Goal: Check status

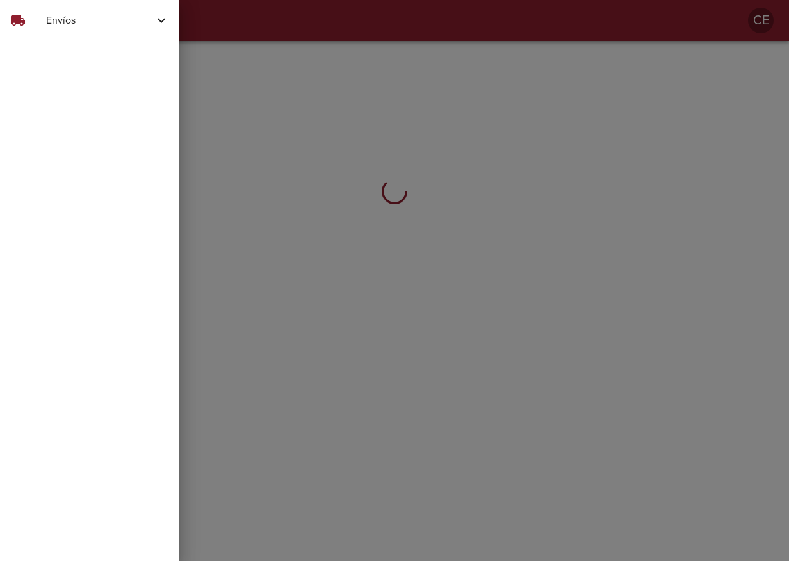
click at [56, 24] on span "Envíos" at bounding box center [100, 20] width 108 height 15
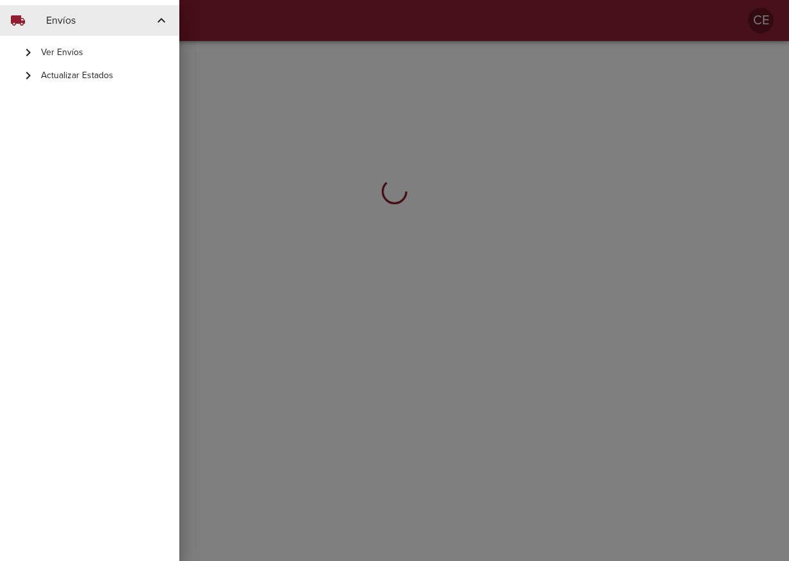
click at [62, 78] on span "Actualizar Estados" at bounding box center [105, 75] width 128 height 13
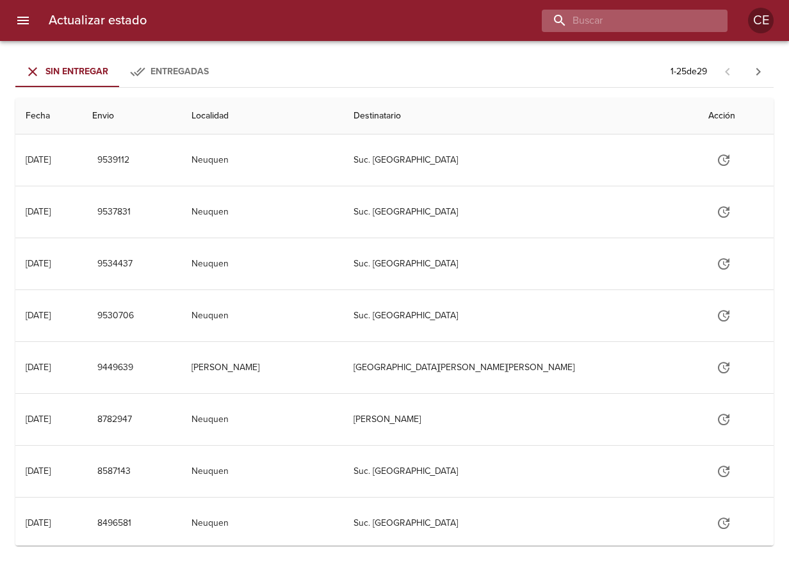
click at [620, 17] on input "buscar" at bounding box center [624, 21] width 164 height 22
type input "16867"
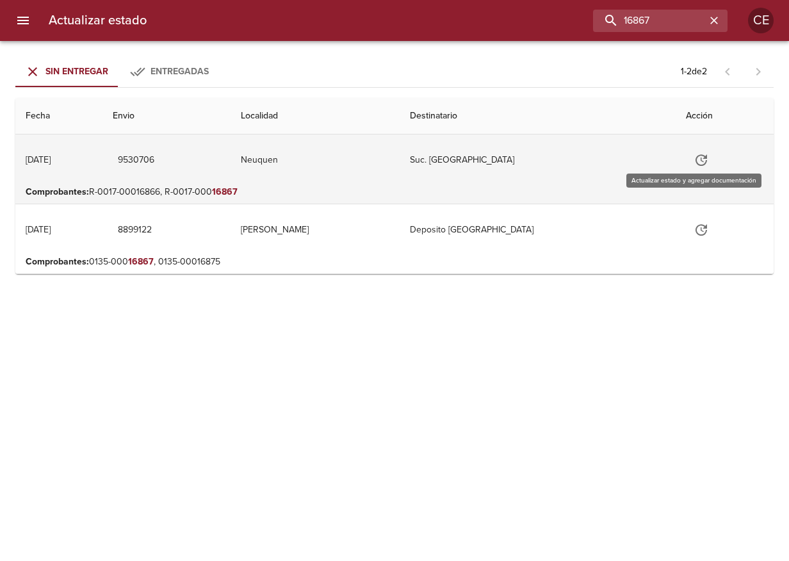
click at [695, 157] on icon "Tabla de envíos del cliente" at bounding box center [701, 159] width 15 height 15
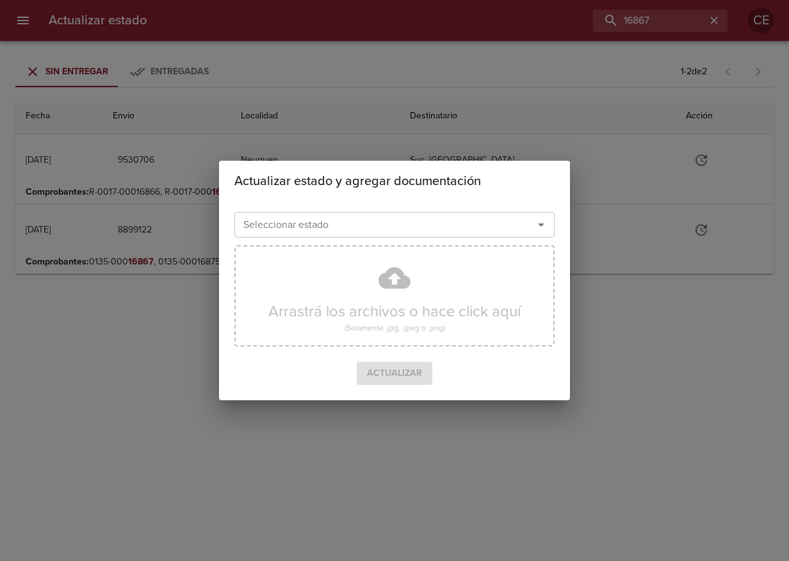
click at [440, 231] on input "Seleccionar estado" at bounding box center [375, 225] width 275 height 18
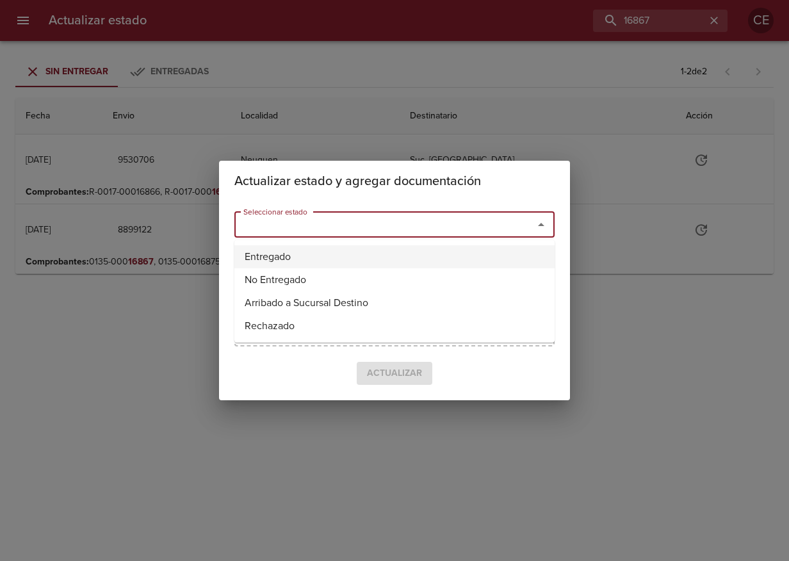
click at [328, 248] on li "Entregado" at bounding box center [395, 256] width 320 height 23
type input "Entregado"
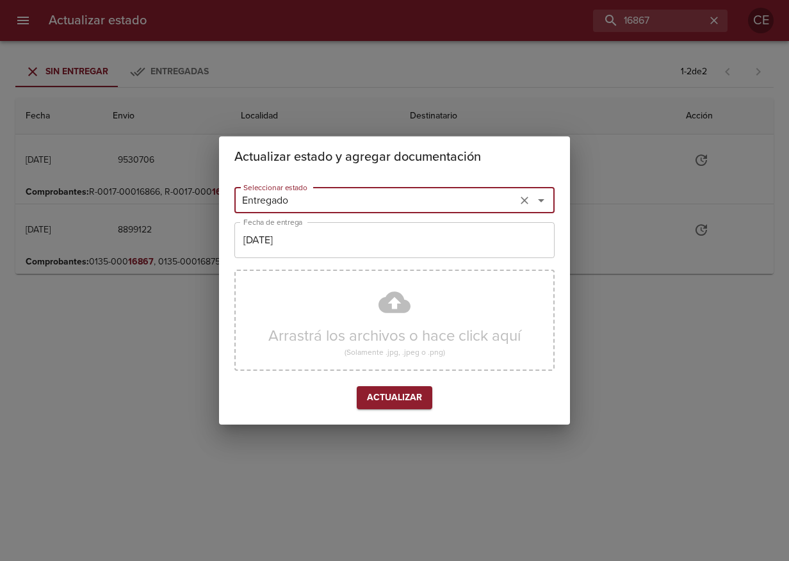
click at [315, 239] on input "29/08/2025" at bounding box center [395, 240] width 320 height 36
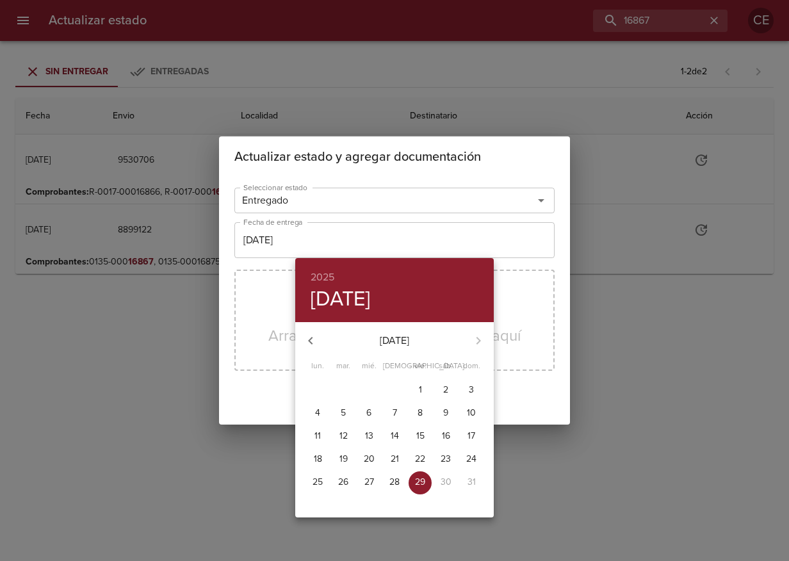
click at [392, 477] on p "28" at bounding box center [395, 482] width 10 height 13
type input "28/08/2025"
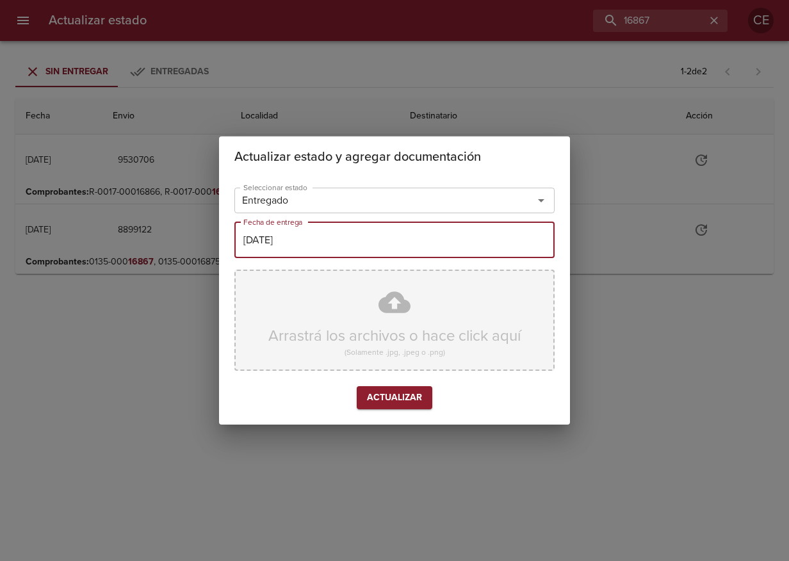
click at [362, 320] on div "Arrastrá los archivos o hace click aquí (Solamente .jpg, .jpeg o .png)" at bounding box center [395, 320] width 320 height 101
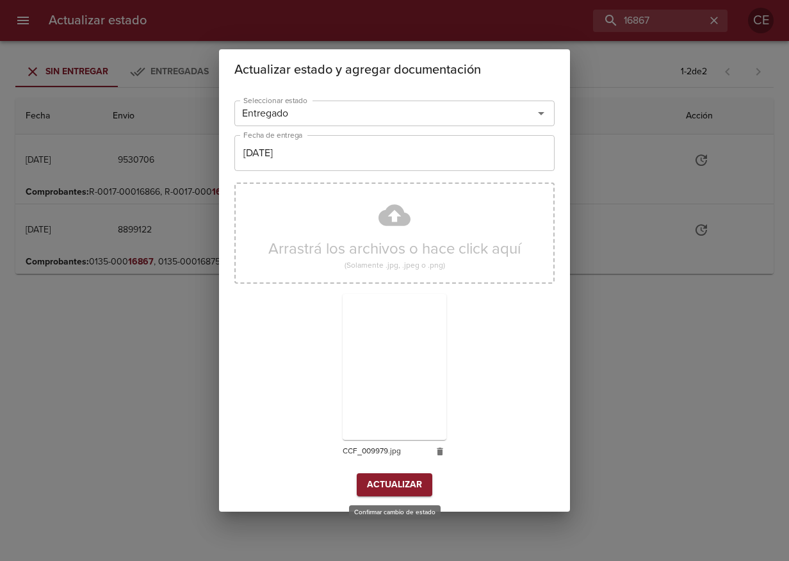
click at [390, 489] on span "Actualizar" at bounding box center [394, 485] width 55 height 16
